Goal: Information Seeking & Learning: Learn about a topic

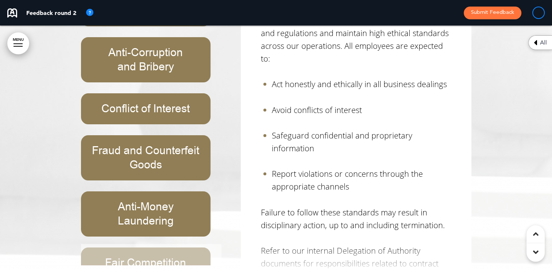
scroll to position [14514, 0]
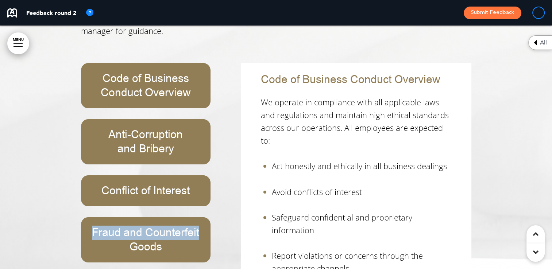
drag, startPoint x: 210, startPoint y: 128, endPoint x: 207, endPoint y: 148, distance: 19.7
click at [207, 150] on div "Code of Business Conduct Overview Anti-Corruption and Bribery Conflict of Inter…" at bounding box center [153, 205] width 144 height 284
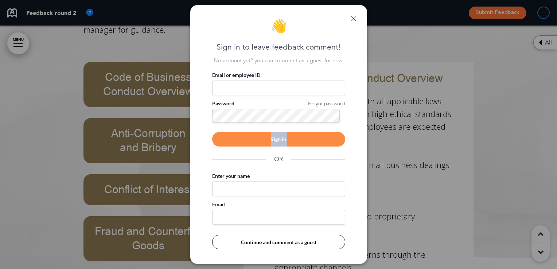
drag, startPoint x: 207, startPoint y: 148, endPoint x: 288, endPoint y: 70, distance: 112.7
click at [282, 78] on div "👋 Sign in to leave feedback comment! No account yet? you can comment as a guest…" at bounding box center [278, 134] width 177 height 259
drag, startPoint x: 288, startPoint y: 70, endPoint x: 356, endPoint y: 21, distance: 83.9
click at [356, 21] on div "👋 Sign in to leave feedback comment! No account yet? you can comment as a guest…" at bounding box center [278, 134] width 177 height 259
click at [353, 17] on link at bounding box center [353, 18] width 5 height 5
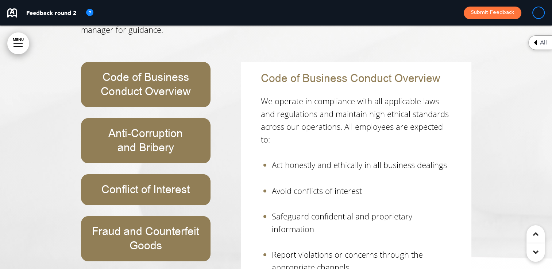
drag, startPoint x: 63, startPoint y: 116, endPoint x: 63, endPoint y: 172, distance: 56.2
click at [62, 174] on div at bounding box center [276, 111] width 552 height 557
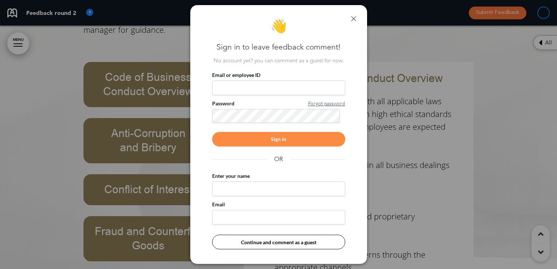
click at [355, 17] on link at bounding box center [353, 18] width 5 height 5
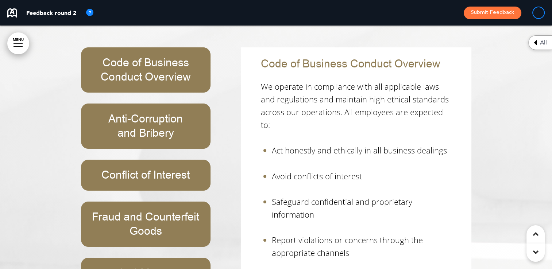
scroll to position [14412, 0]
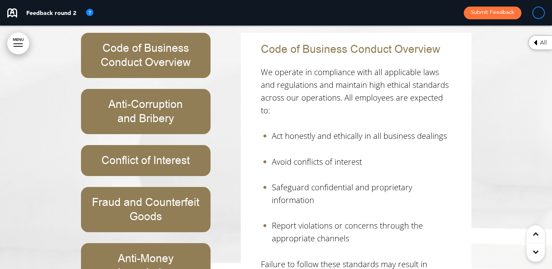
click at [190, 212] on div "Code of Business Conduct Overview Anti-Corruption and Bribery Conflict of Inter…" at bounding box center [153, 175] width 144 height 284
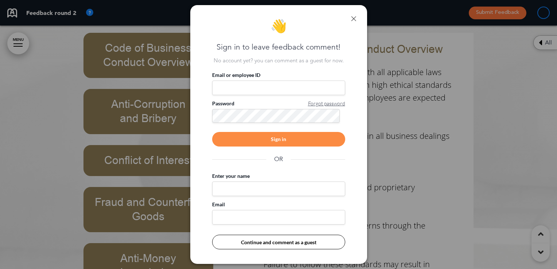
click at [360, 18] on div "👋 Sign in to leave feedback comment! No account yet? you can comment as a guest…" at bounding box center [278, 134] width 177 height 259
click at [349, 16] on div "👋 Sign in to leave feedback comment! No account yet? you can comment as a guest…" at bounding box center [278, 134] width 177 height 259
click at [353, 18] on link at bounding box center [353, 18] width 5 height 5
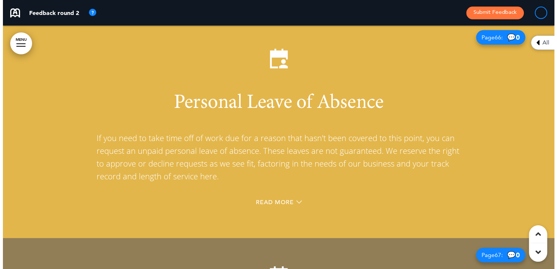
scroll to position [23529, 0]
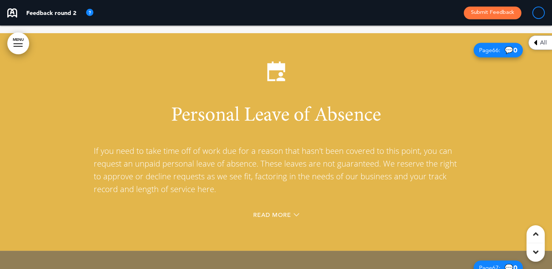
click at [9, 36] on div at bounding box center [276, 142] width 552 height 218
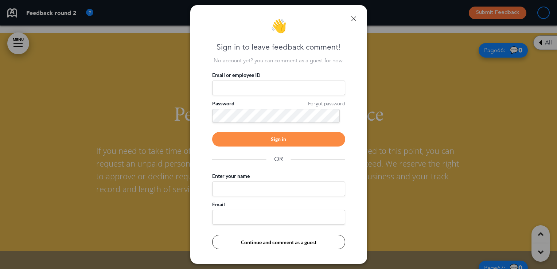
click at [20, 44] on div at bounding box center [278, 134] width 557 height 269
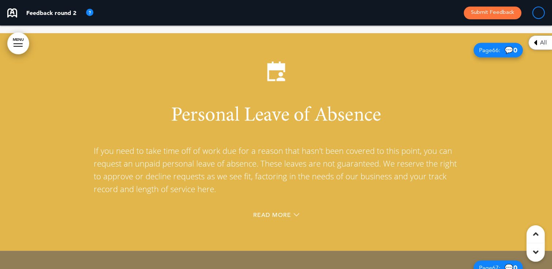
click at [15, 42] on link "MENU" at bounding box center [18, 43] width 22 height 22
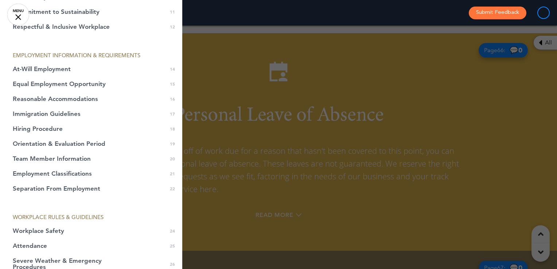
scroll to position [146, 0]
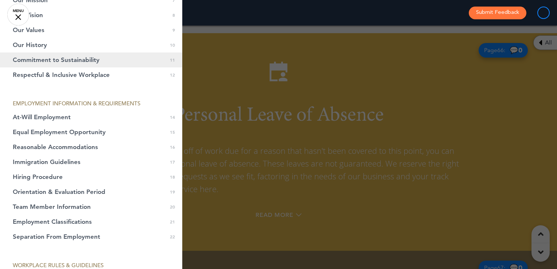
click at [89, 61] on span "Commitment to Sustainability" at bounding box center [56, 60] width 87 height 6
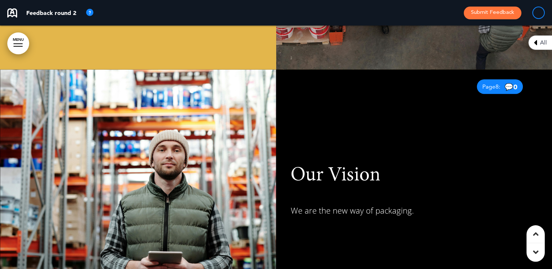
scroll to position [0, 0]
